Goal: Transaction & Acquisition: Purchase product/service

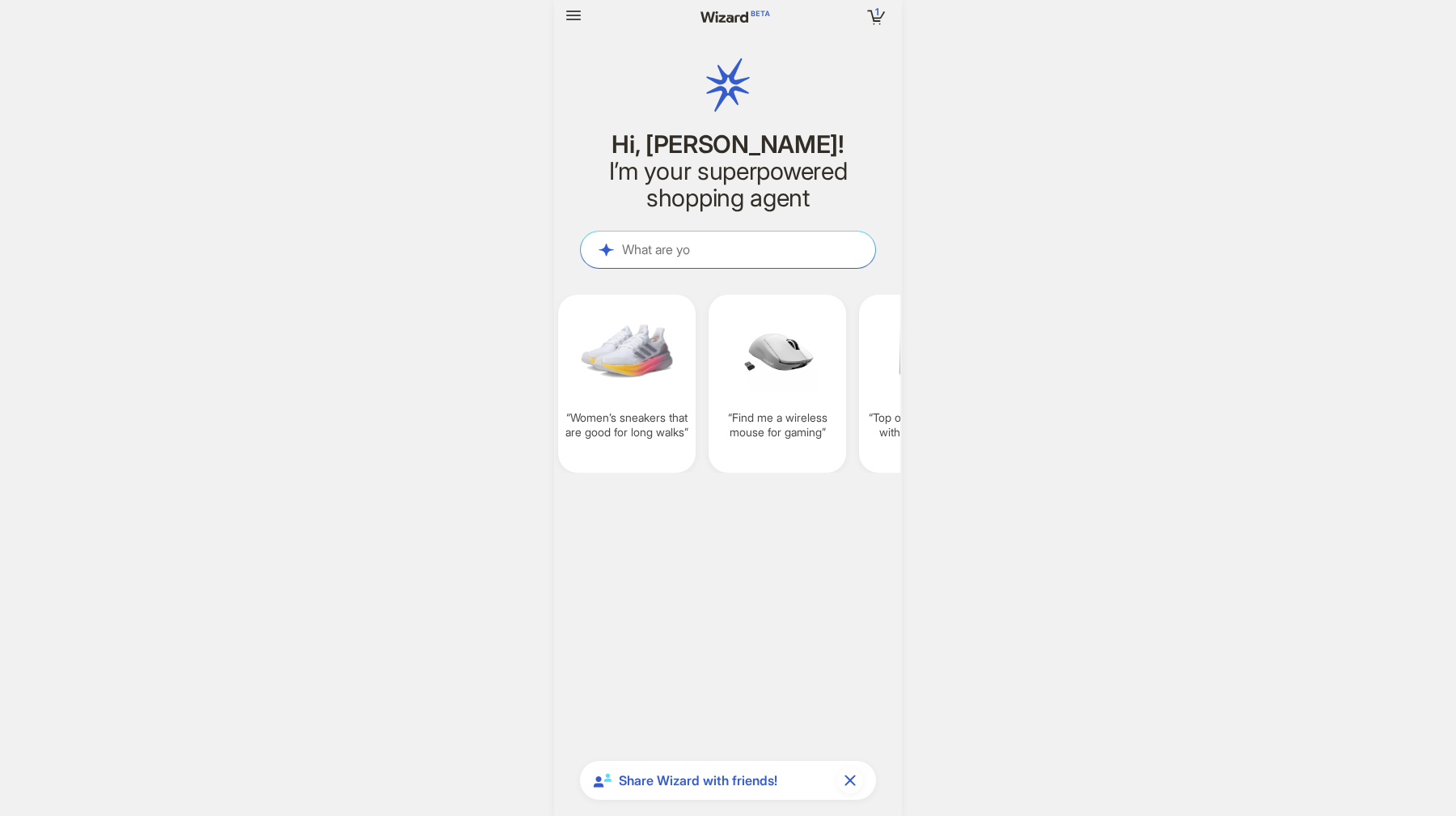
scroll to position [2784, 0]
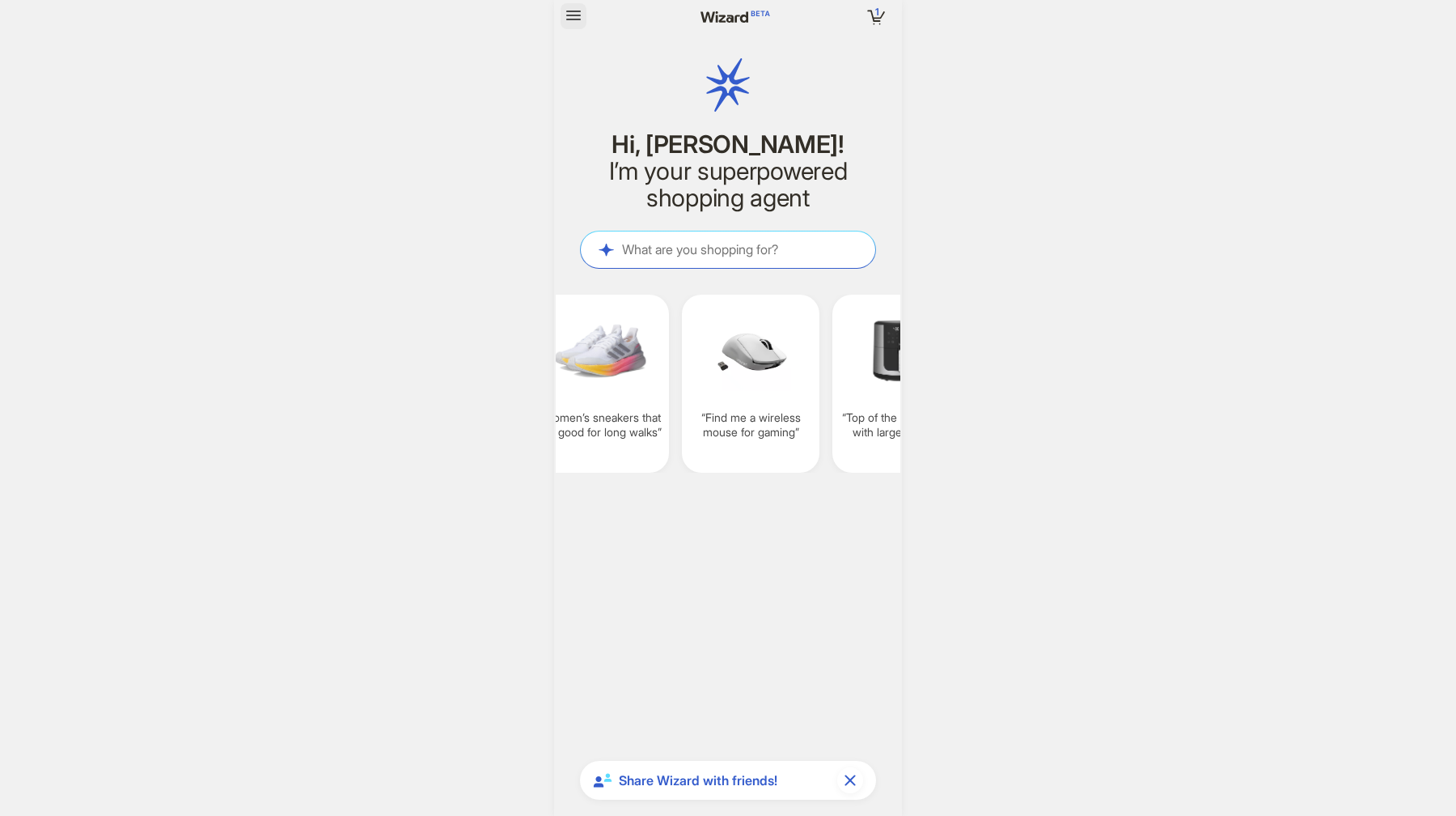
click at [582, 11] on icon "button" at bounding box center [574, 15] width 19 height 19
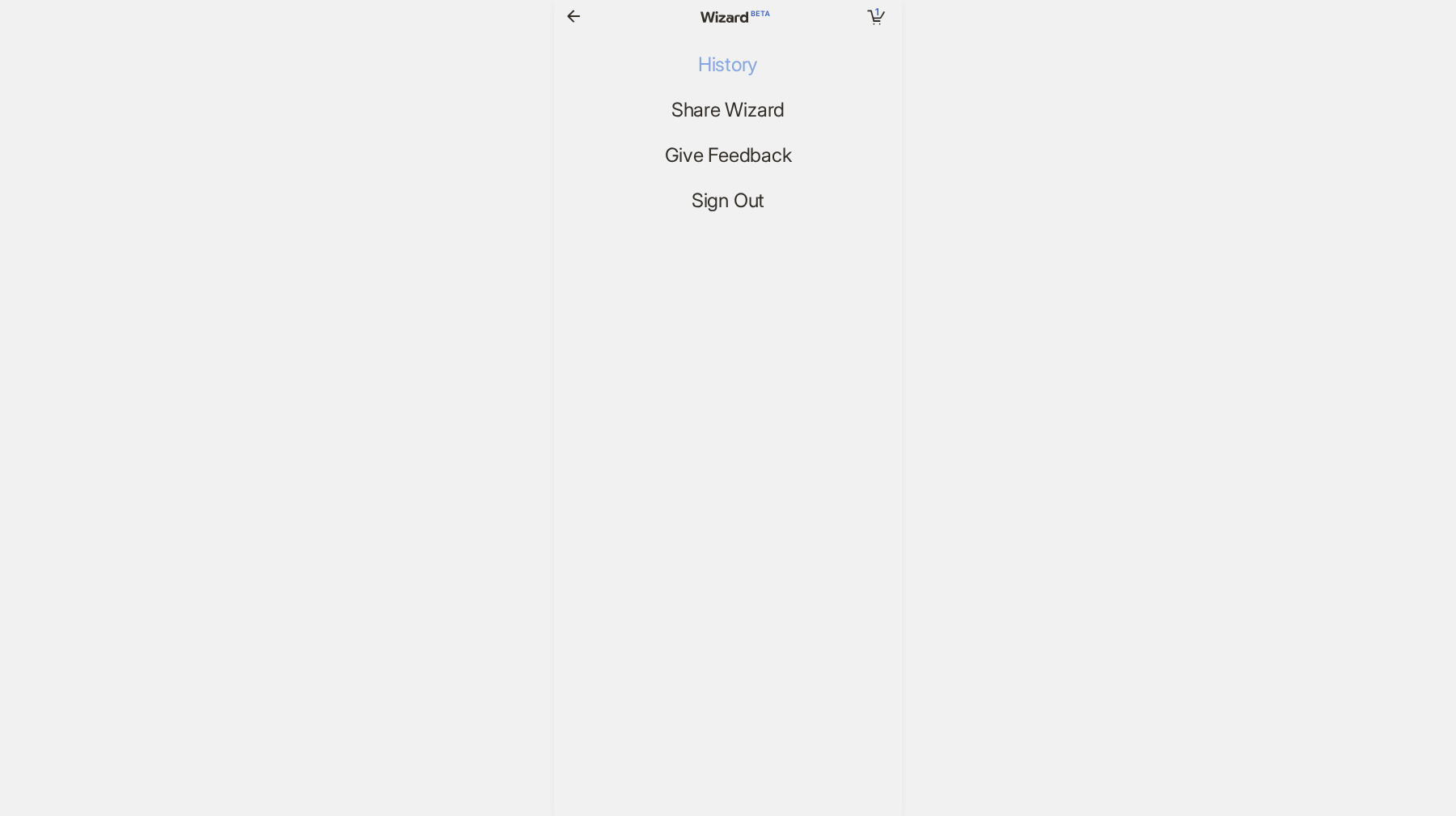
click at [744, 56] on span "History" at bounding box center [728, 64] width 60 height 23
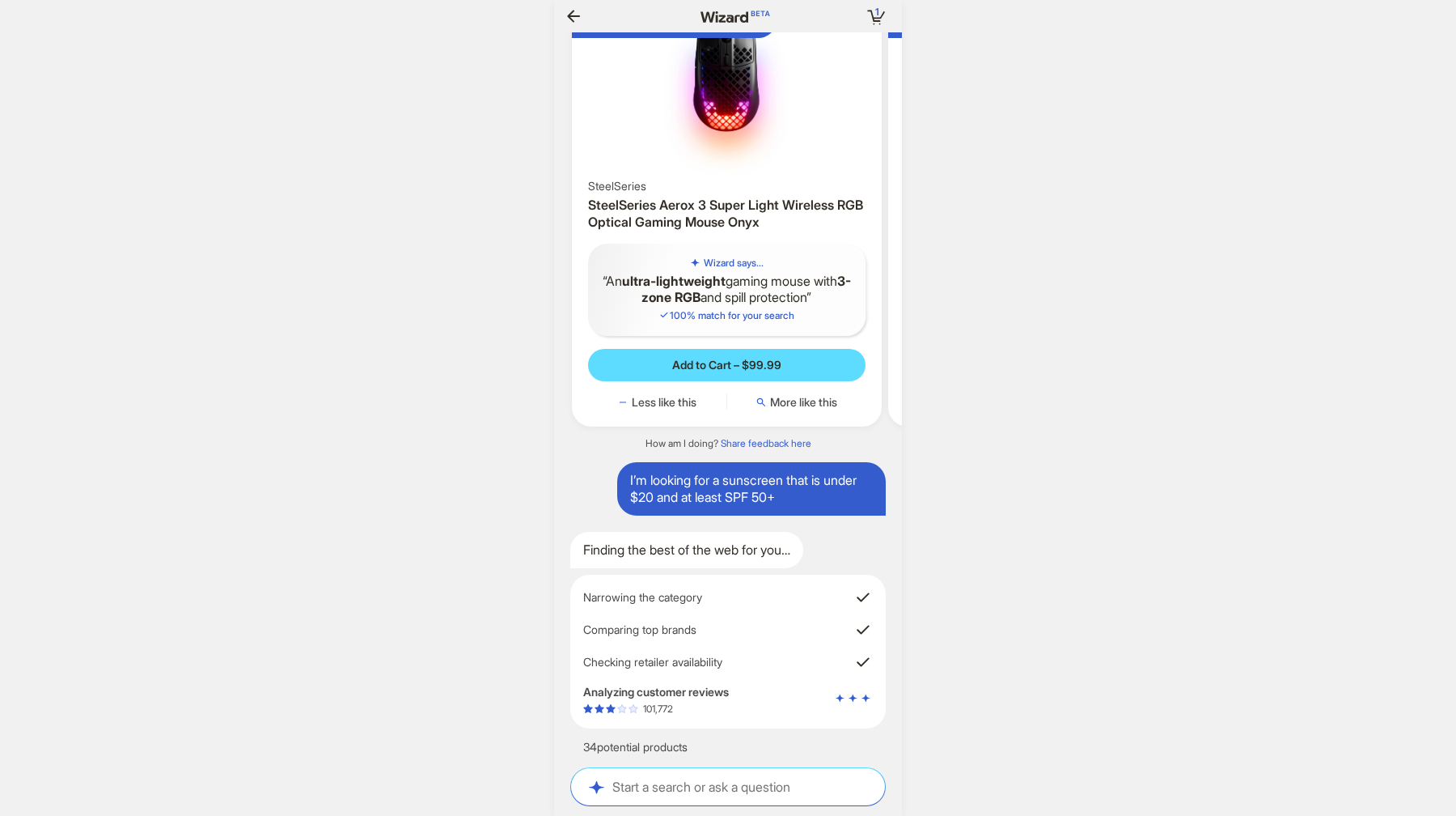
click at [1031, 235] on div "1 1 item in your cart Hi, [PERSON_NAME]! I’m your superpowered shopping agent W…" at bounding box center [728, 408] width 1456 height 816
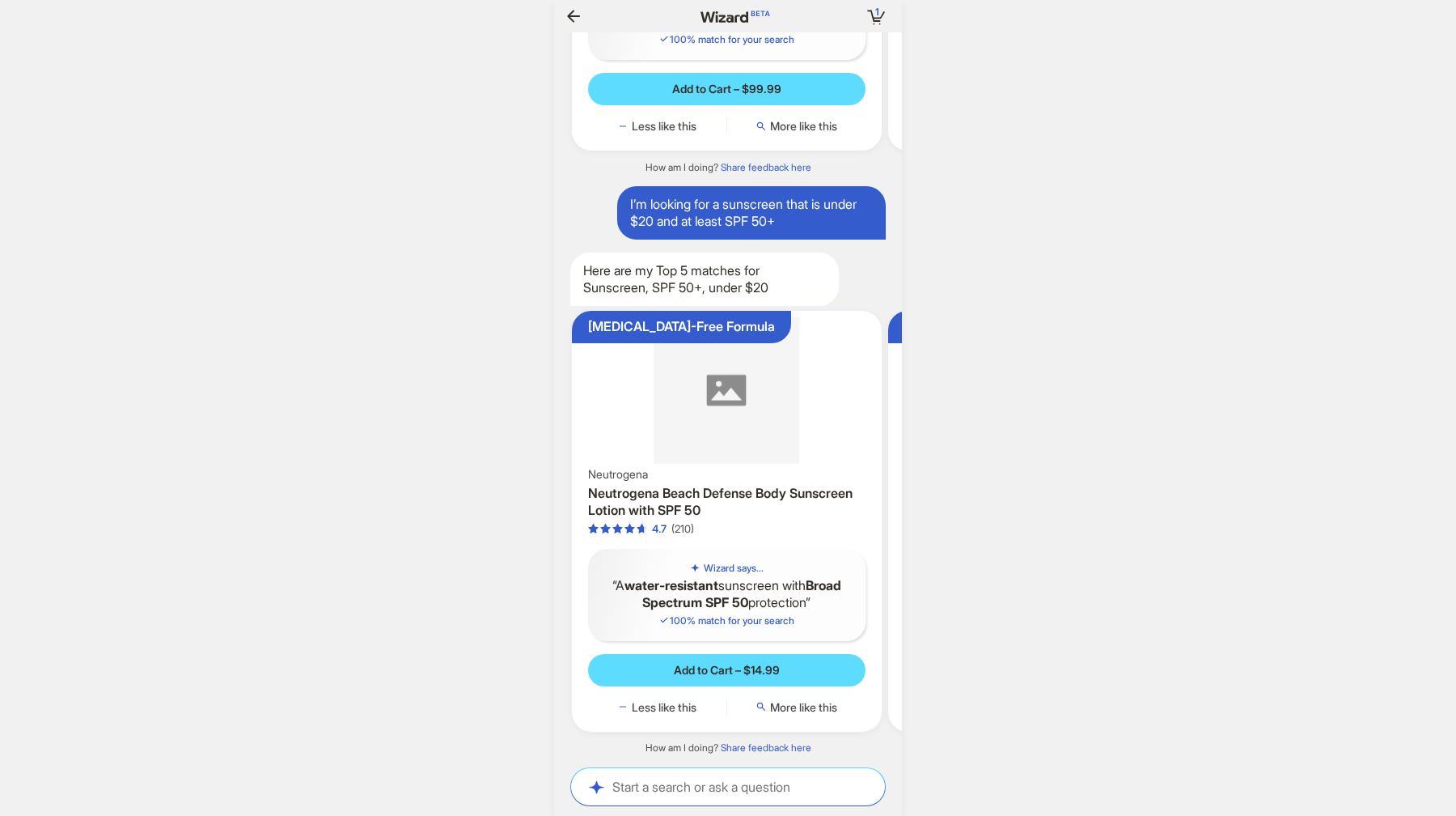
scroll to position [0, 88]
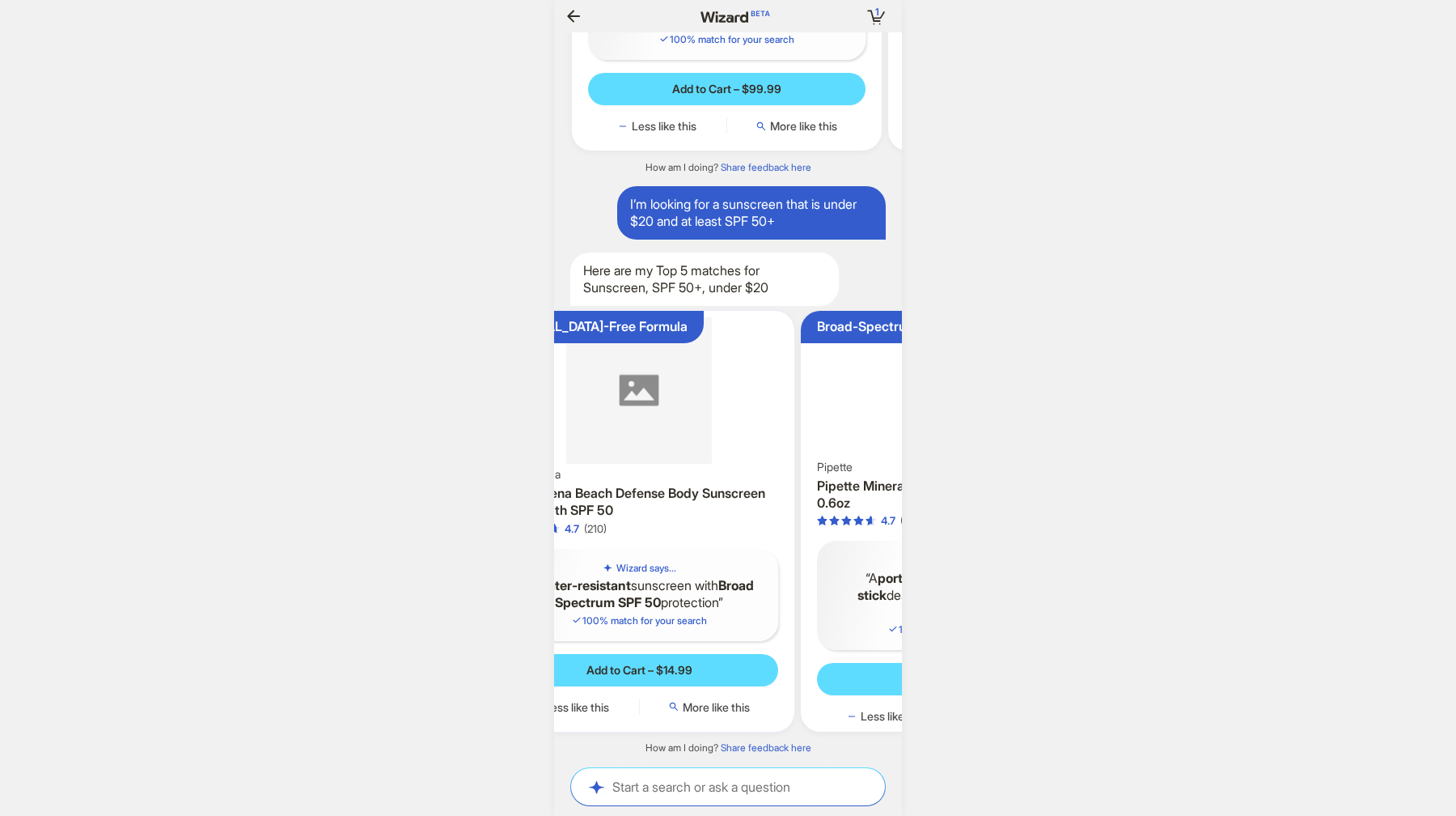
click at [773, 588] on div "Wizard says... A water-resistant sunscreen with Broad Spectrum SPF 50 protectio…" at bounding box center [639, 595] width 277 height 92
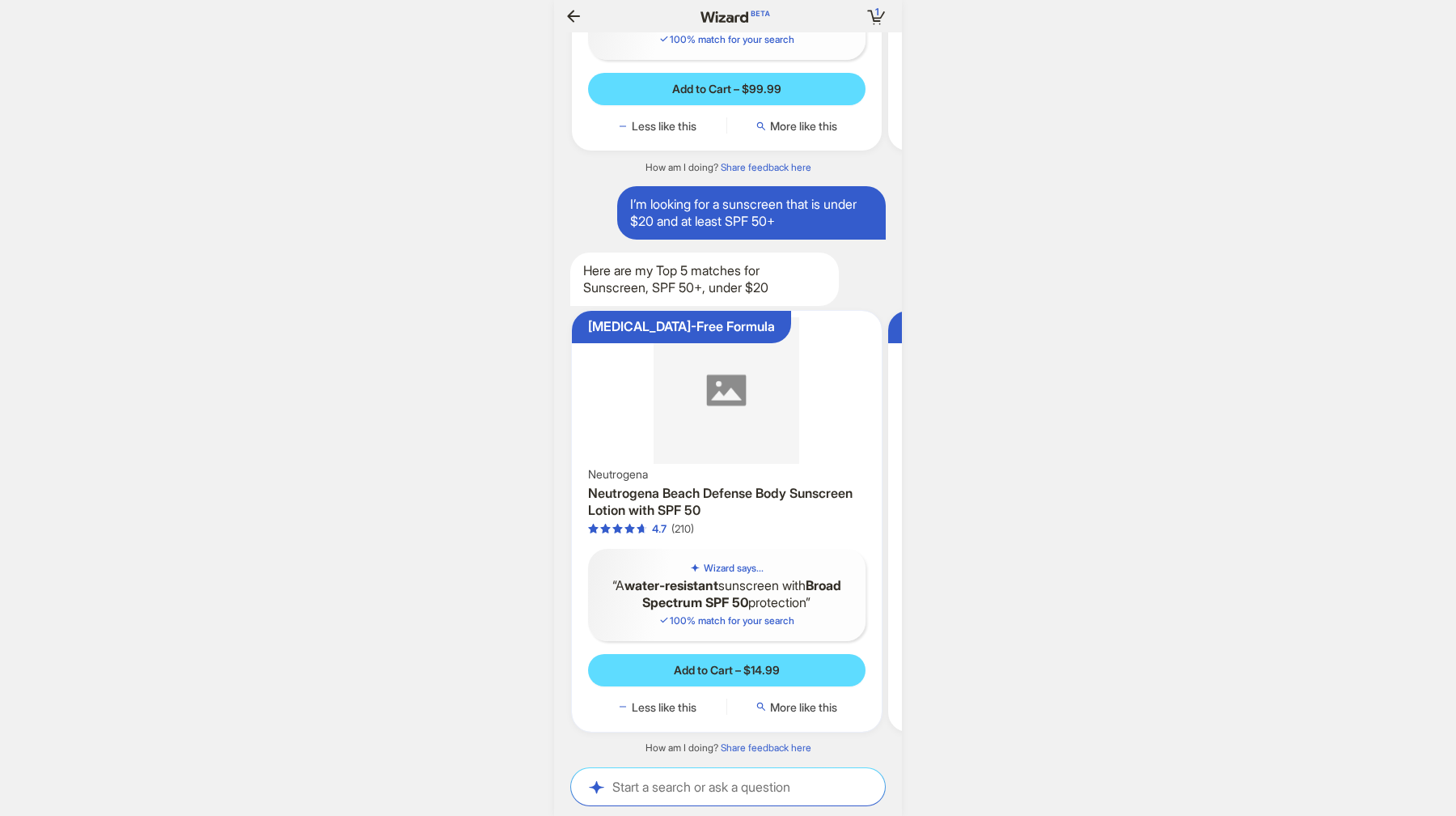
scroll to position [0, 136]
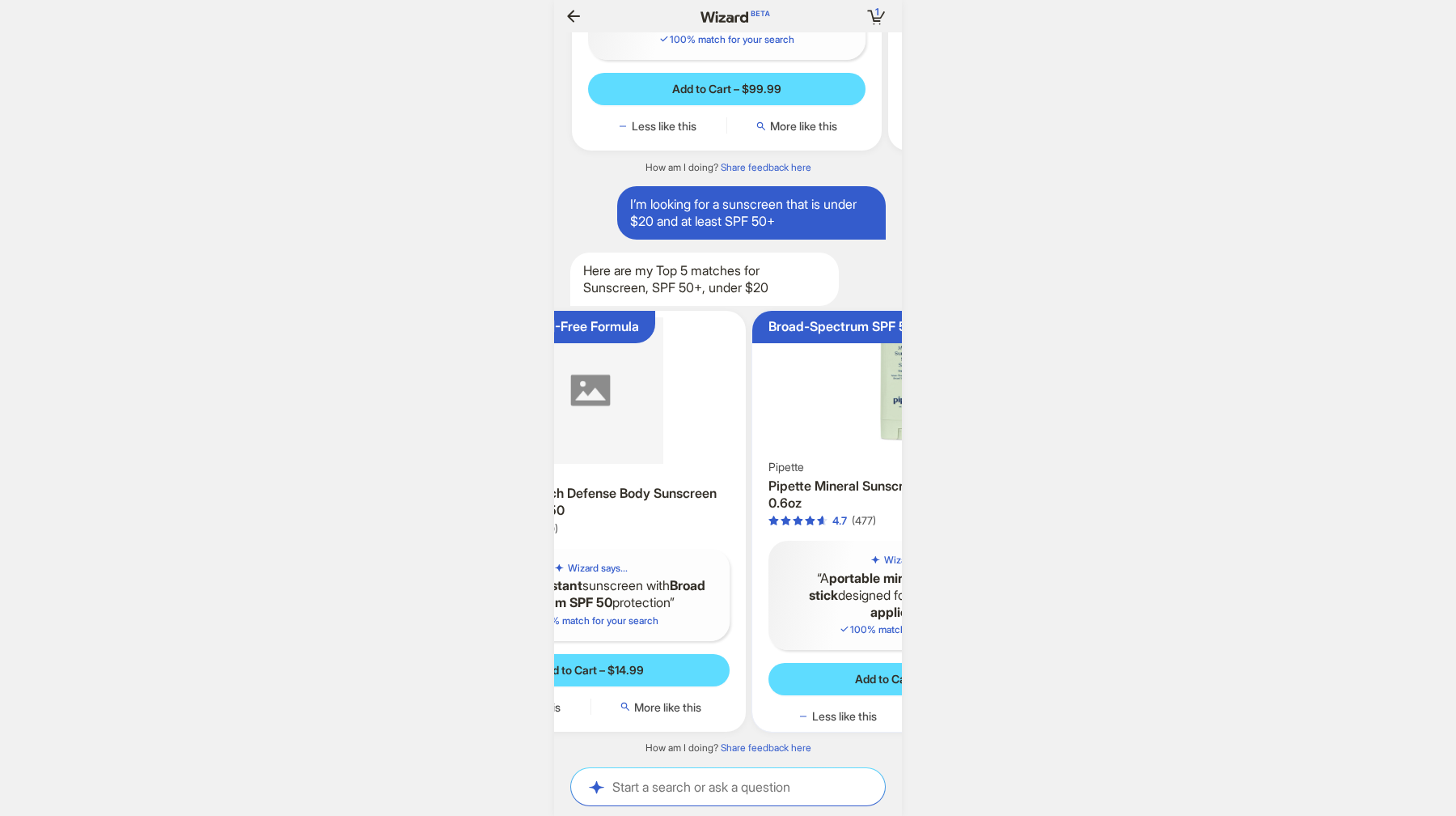
drag, startPoint x: 725, startPoint y: 590, endPoint x: 682, endPoint y: 590, distance: 43.0
click at [684, 591] on ul "[MEDICAL_DATA]-Free Formula Neutrogena Neutrogena Beach Defense Body Sunscreen …" at bounding box center [728, 521] width 364 height 447
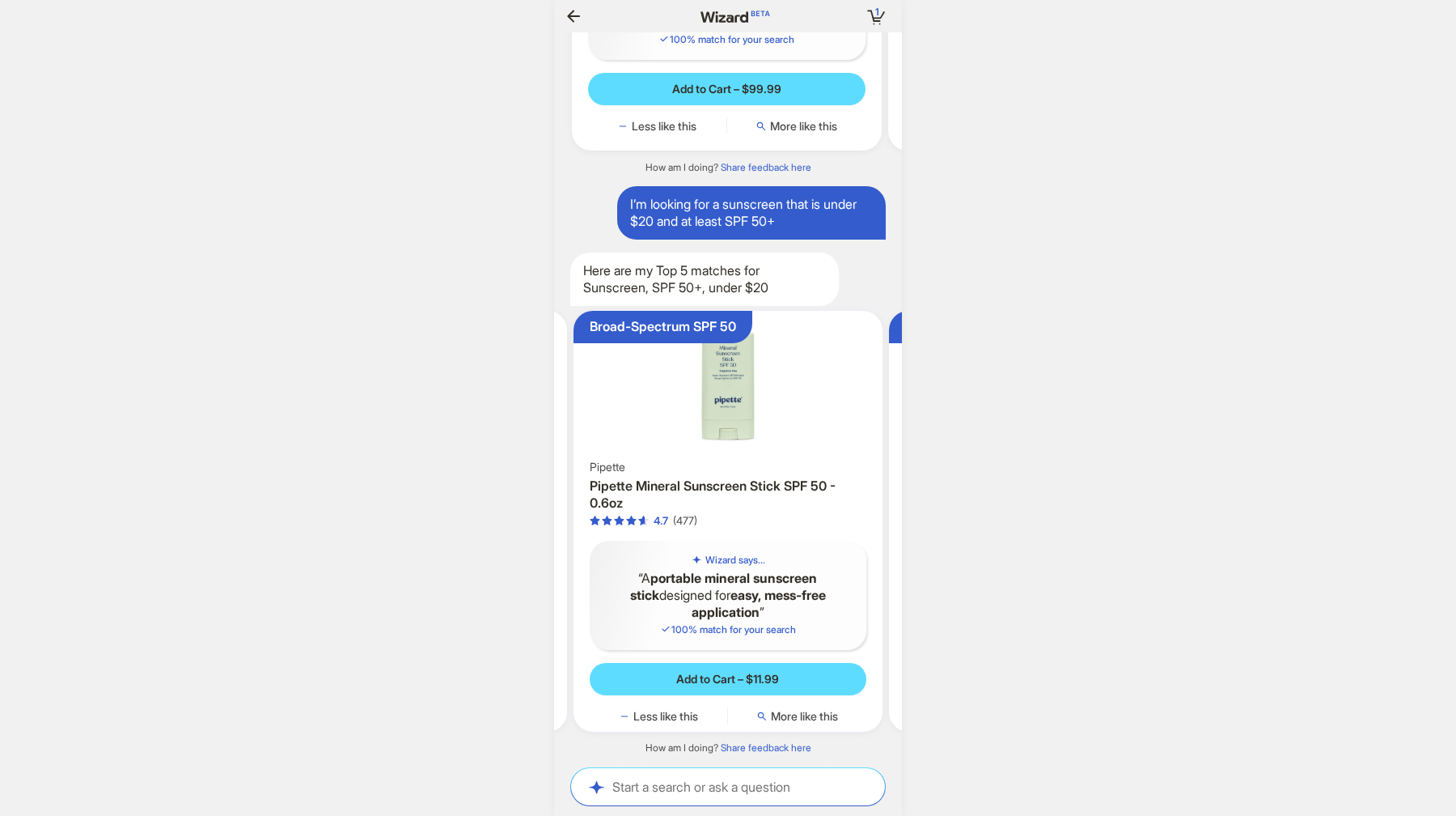
scroll to position [0, 440]
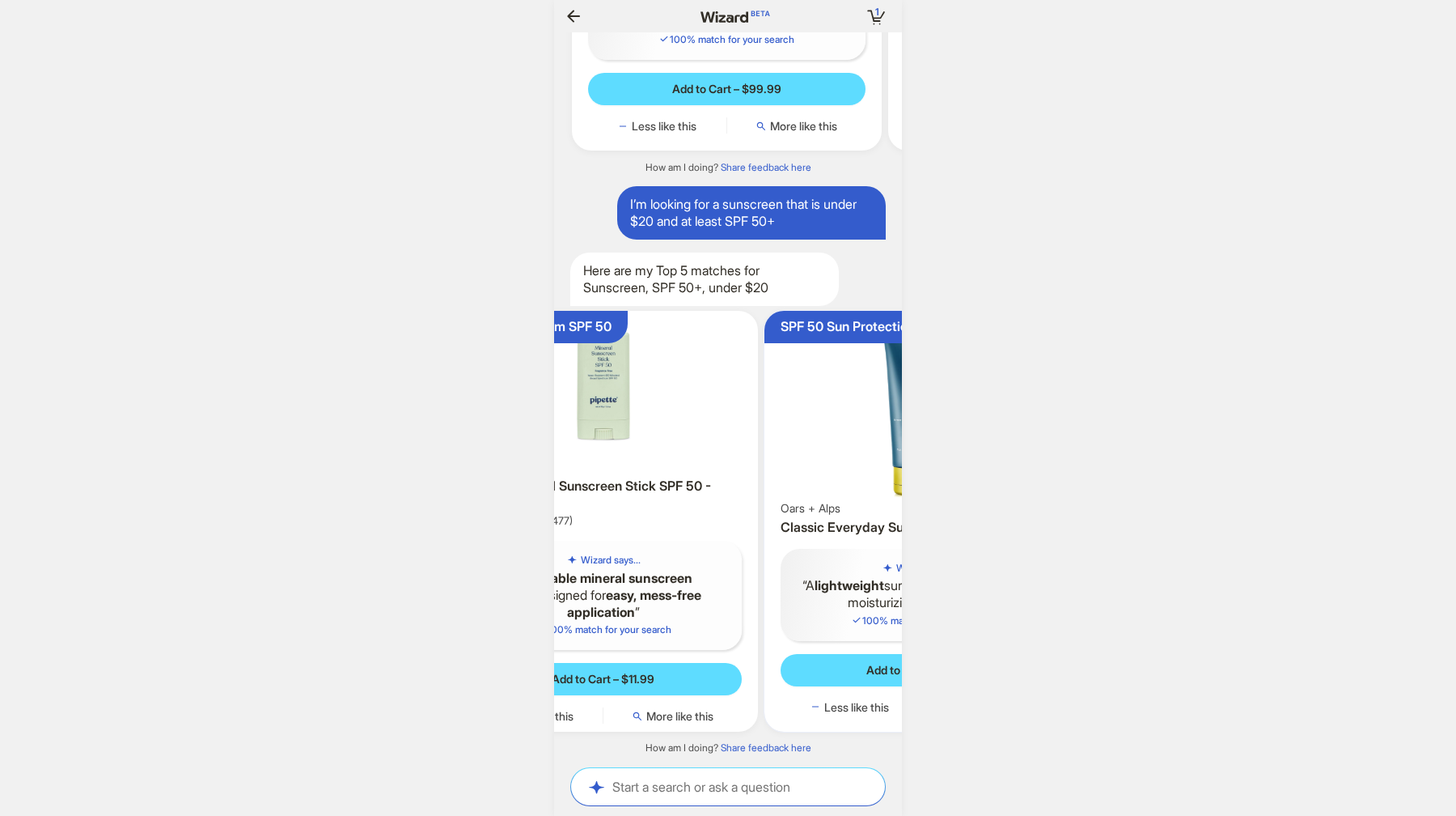
drag, startPoint x: 810, startPoint y: 586, endPoint x: 709, endPoint y: 584, distance: 101.0
click at [692, 583] on div "Broad-Spectrum SPF 50 Pipette Pipette Mineral Sunscreen Stick SPF 50 - 0.6oz 4.…" at bounding box center [604, 521] width 310 height 421
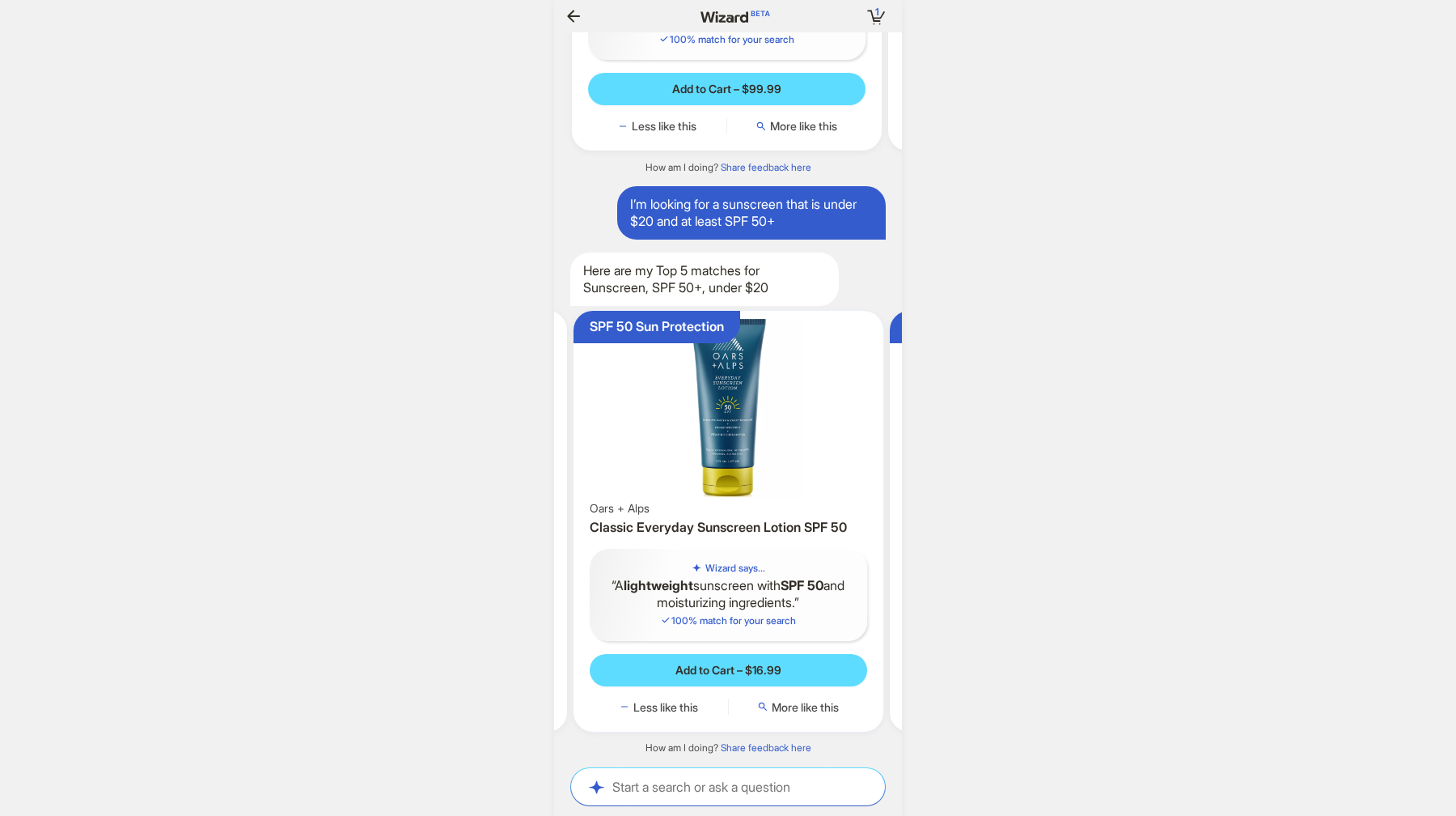
scroll to position [0, 736]
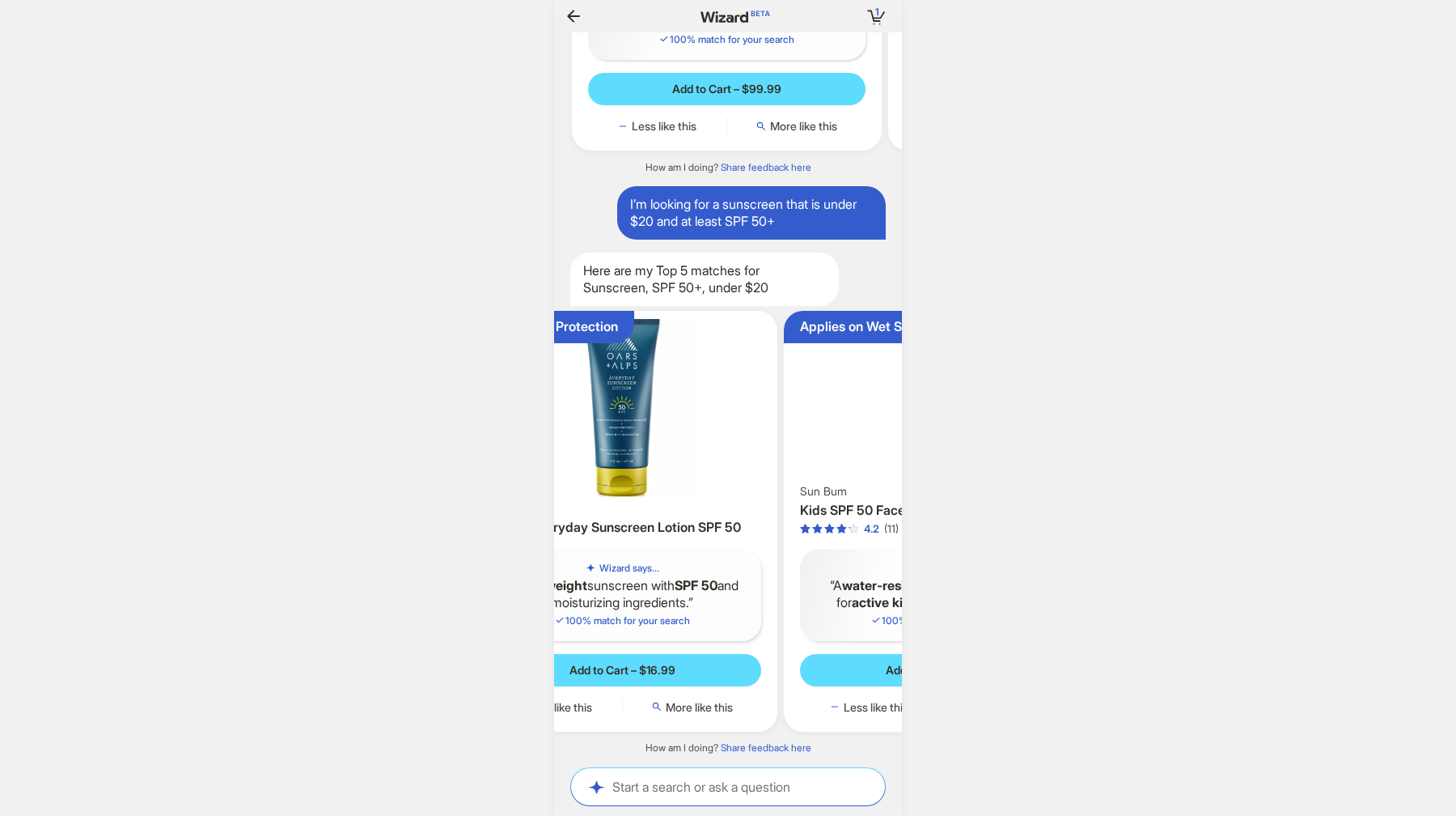
drag, startPoint x: 810, startPoint y: 585, endPoint x: 629, endPoint y: 580, distance: 181.1
click at [669, 582] on ul "[MEDICAL_DATA]-Free Formula Neutrogena Neutrogena Beach Defense Body Sunscreen …" at bounding box center [728, 521] width 364 height 447
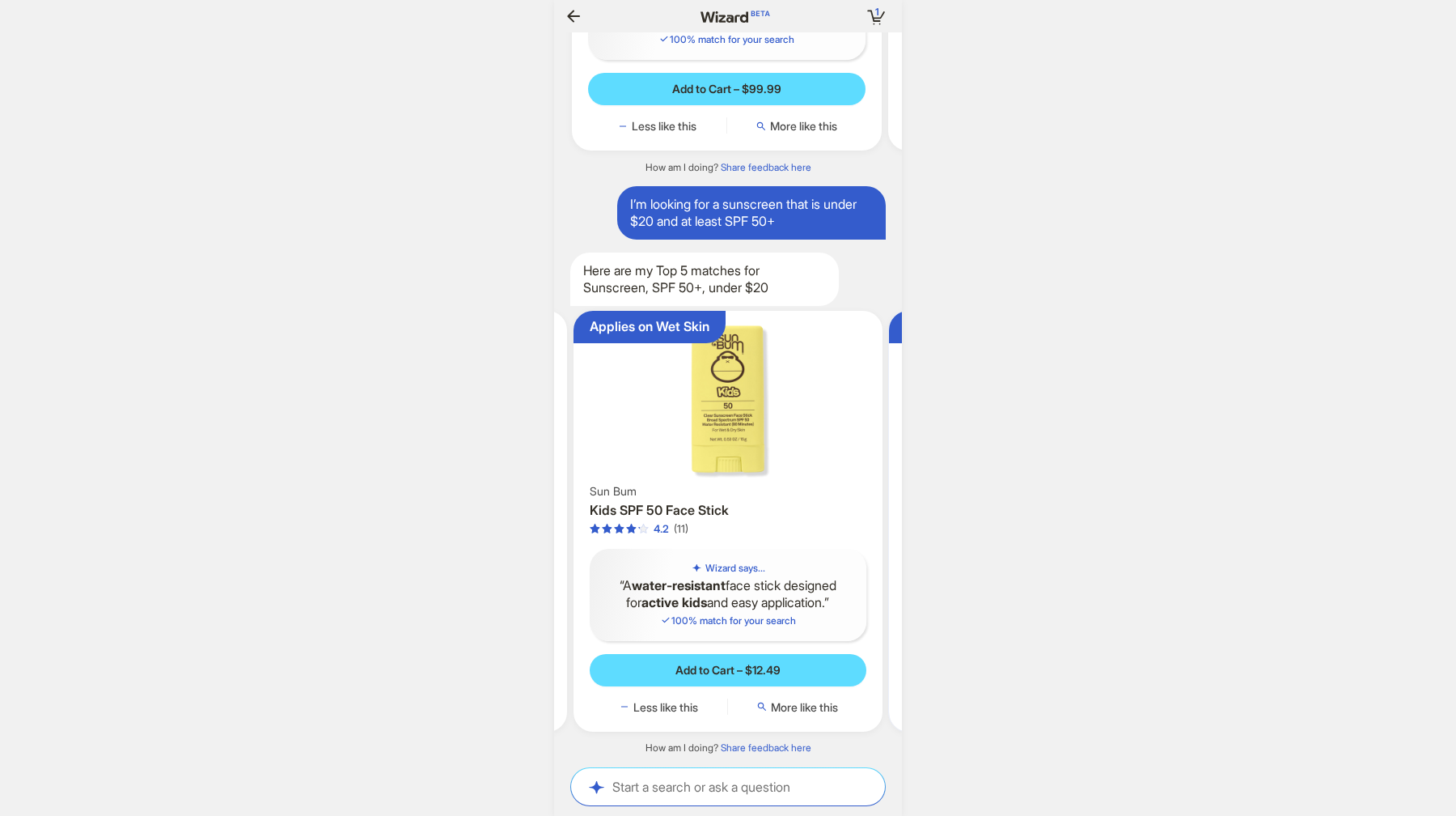
scroll to position [0, 1112]
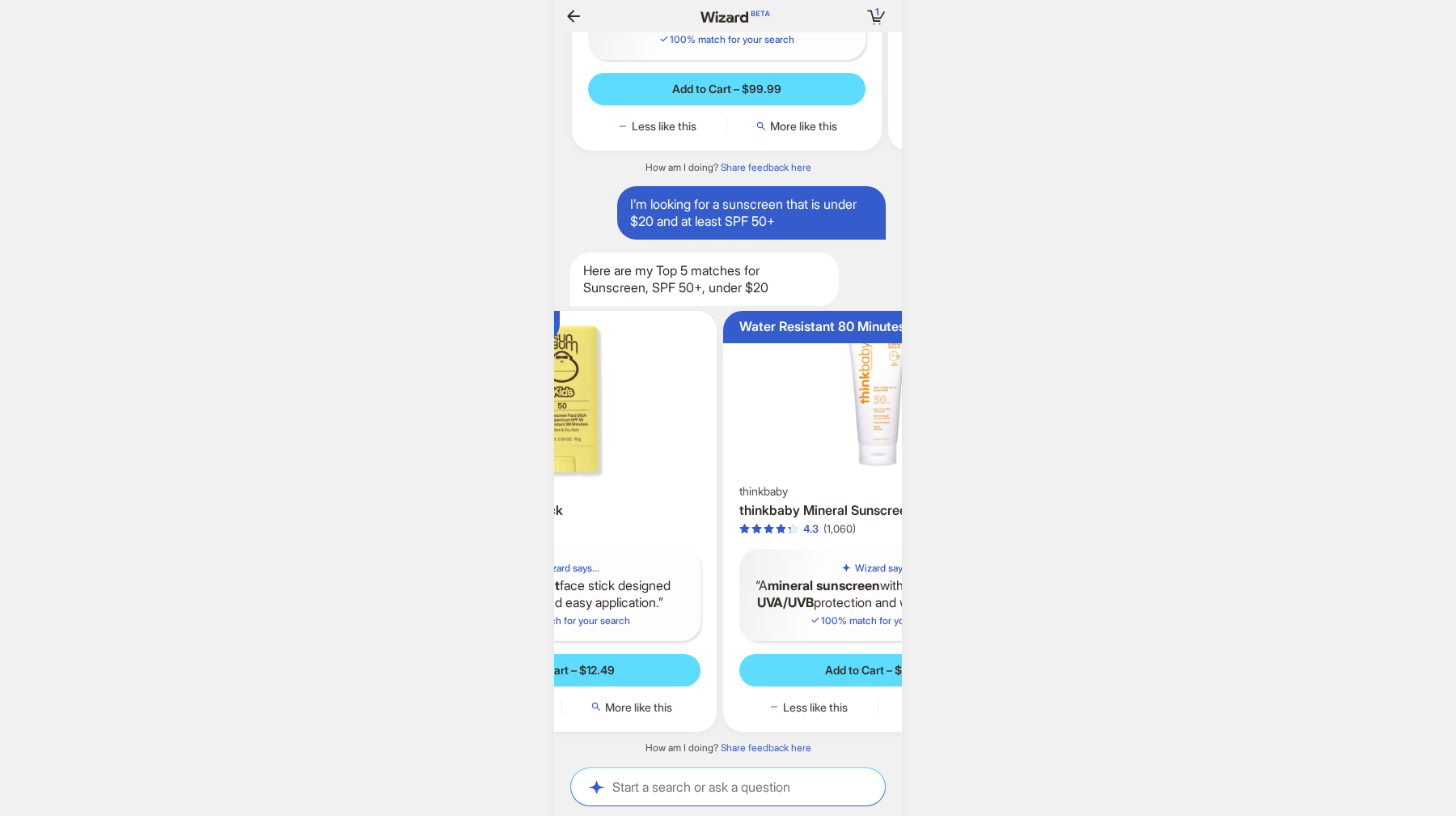
drag, startPoint x: 770, startPoint y: 586, endPoint x: 627, endPoint y: 583, distance: 143.0
click at [648, 583] on q "A water-resistant face stick designed for active kids and easy application." at bounding box center [562, 594] width 251 height 34
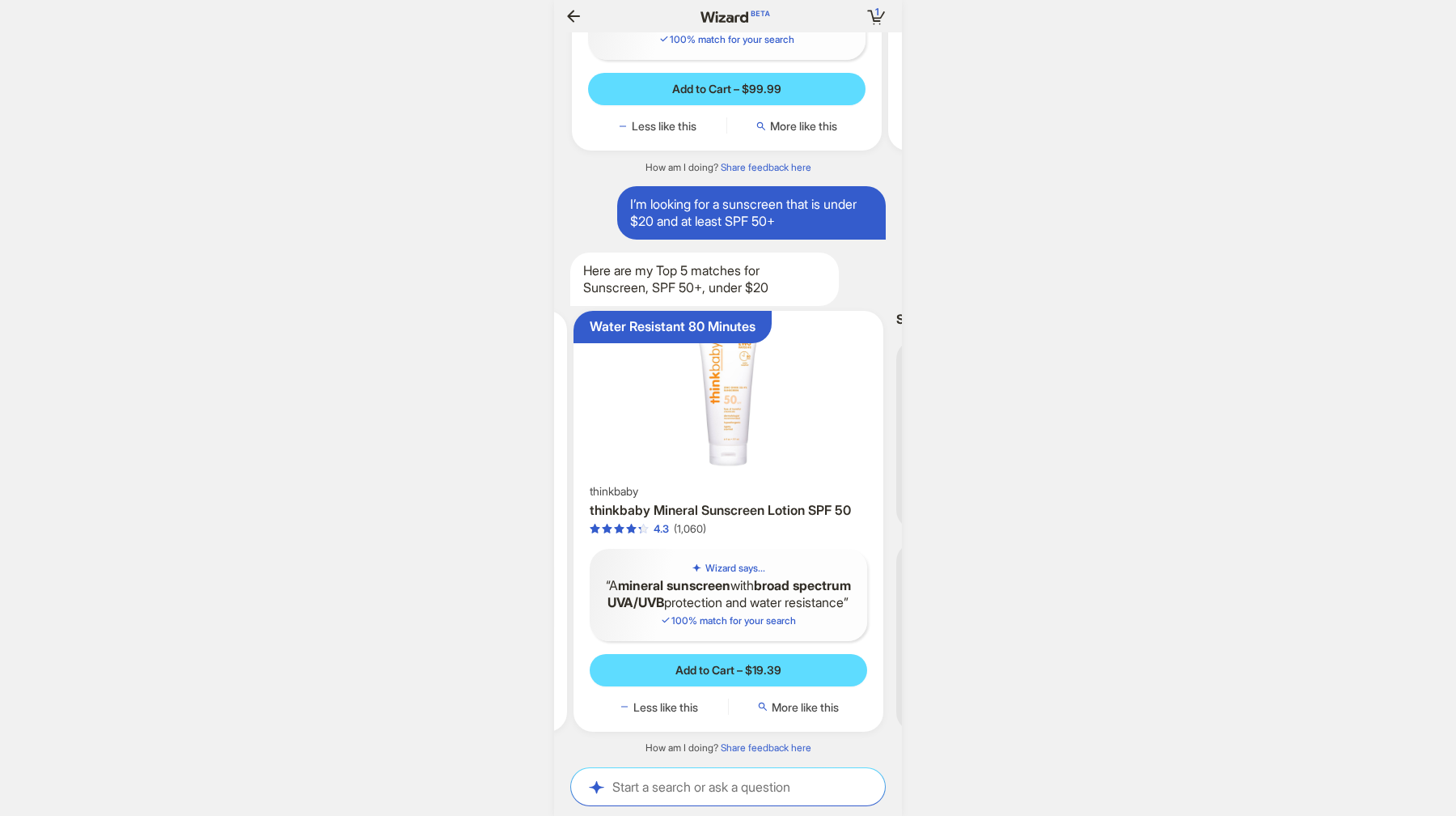
scroll to position [0, 1436]
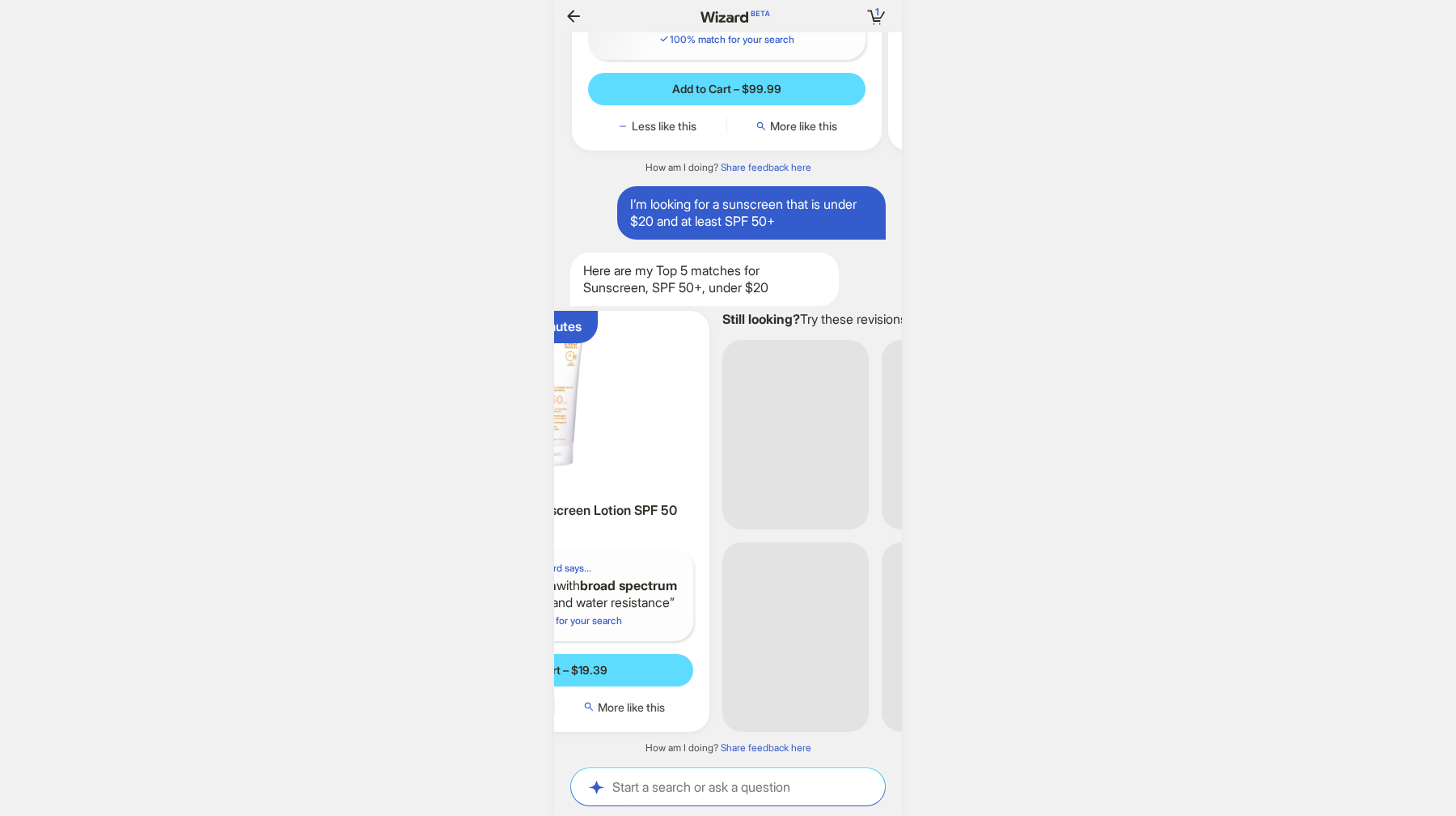
drag, startPoint x: 749, startPoint y: 580, endPoint x: 593, endPoint y: 577, distance: 156.0
click at [623, 577] on div "Water Resistant 80 Minutes thinkbaby thinkbaby Mineral Sunscreen Lotion SPF 50 …" at bounding box center [554, 521] width 310 height 421
